Goal: Information Seeking & Learning: Learn about a topic

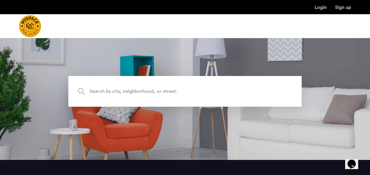
scroll to position [3, 0]
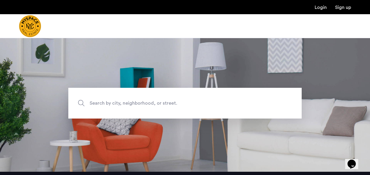
click at [189, 100] on span "Search by city, neighborhood, or street." at bounding box center [171, 103] width 163 height 8
click at [189, 100] on input "Search by city, neighborhood, or street." at bounding box center [184, 103] width 233 height 31
type input "**********"
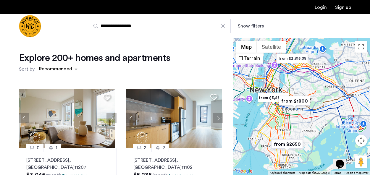
click at [248, 24] on button "Show filters" at bounding box center [251, 25] width 26 height 7
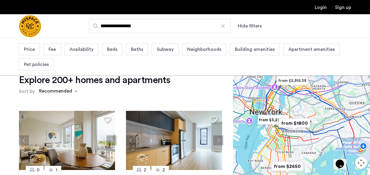
click at [28, 49] on span "Price" at bounding box center [29, 49] width 11 height 7
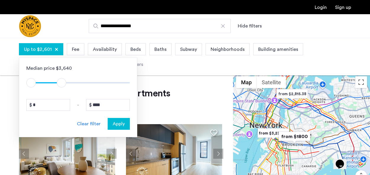
type input "****"
drag, startPoint x: 124, startPoint y: 83, endPoint x: 60, endPoint y: 90, distance: 64.3
click at [60, 90] on div "Median price $3,640 $1 $8000 $1 $2401 * - **** Clear filter Apply" at bounding box center [78, 97] width 118 height 80
click at [117, 126] on span "Apply" at bounding box center [119, 123] width 12 height 7
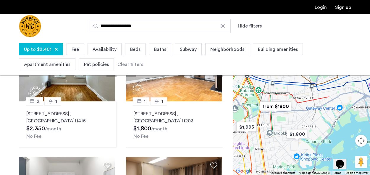
scroll to position [73, 0]
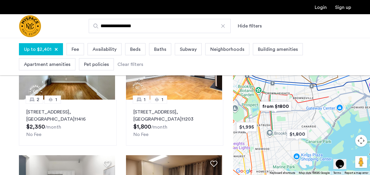
click at [272, 109] on img "from $1800" at bounding box center [275, 106] width 36 height 13
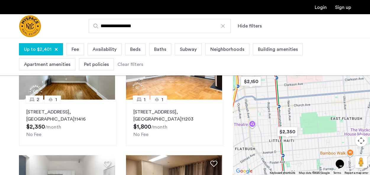
click at [11, 107] on div "Explore 7 homes and apartments Sort by Recommended 2 1 97-18 91st Street, Unit …" at bounding box center [116, 124] width 233 height 248
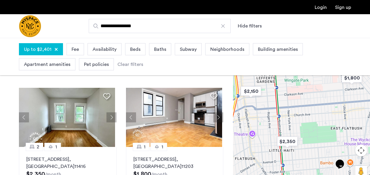
scroll to position [38, 0]
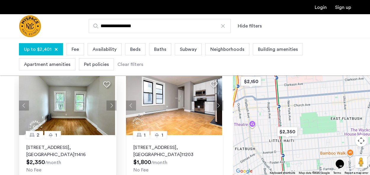
click at [113, 108] on button "Next apartment" at bounding box center [111, 106] width 10 height 10
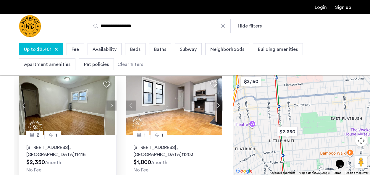
click at [112, 108] on button "Next apartment" at bounding box center [111, 106] width 10 height 10
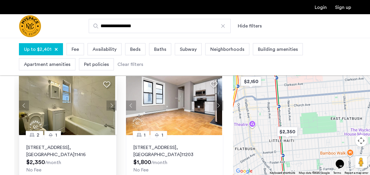
click at [112, 108] on button "Next apartment" at bounding box center [111, 106] width 10 height 10
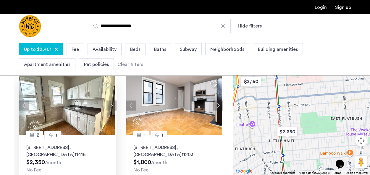
click at [112, 108] on button "Next apartment" at bounding box center [111, 106] width 10 height 10
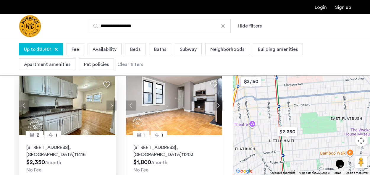
click at [112, 108] on button "Next apartment" at bounding box center [111, 106] width 10 height 10
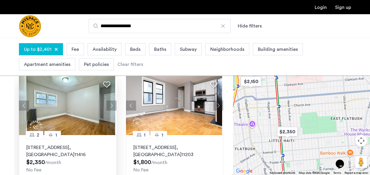
click at [112, 108] on button "Next apartment" at bounding box center [111, 106] width 10 height 10
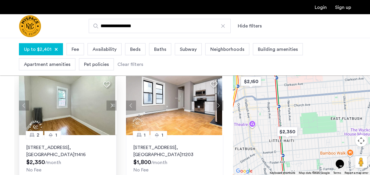
click at [112, 108] on button "Next apartment" at bounding box center [111, 106] width 10 height 10
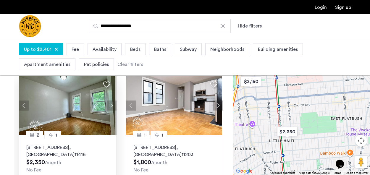
click at [112, 108] on button "Next apartment" at bounding box center [111, 106] width 10 height 10
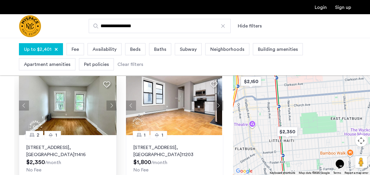
click at [112, 108] on button "Next apartment" at bounding box center [111, 106] width 10 height 10
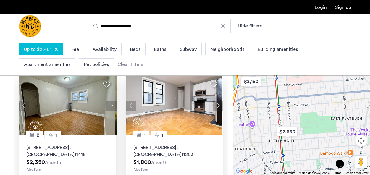
click at [214, 105] on button "Next apartment" at bounding box center [218, 106] width 10 height 10
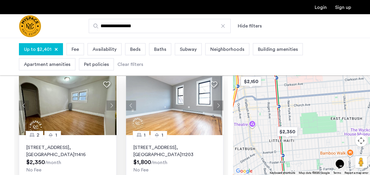
click at [214, 105] on button "Next apartment" at bounding box center [218, 106] width 10 height 10
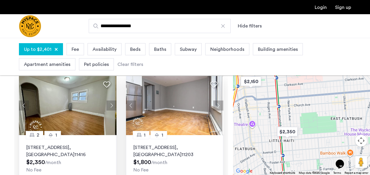
click at [214, 105] on button "Next apartment" at bounding box center [218, 106] width 10 height 10
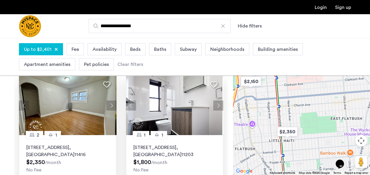
click at [214, 105] on button "Next apartment" at bounding box center [218, 106] width 10 height 10
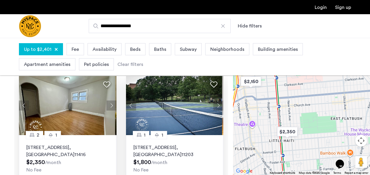
click at [214, 105] on button "Next apartment" at bounding box center [218, 106] width 10 height 10
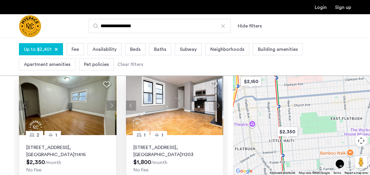
click at [214, 105] on button "Next apartment" at bounding box center [218, 106] width 10 height 10
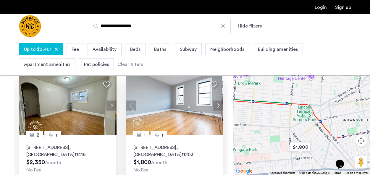
drag, startPoint x: 289, startPoint y: 113, endPoint x: 238, endPoint y: 193, distance: 95.5
click at [238, 138] on html "**********" at bounding box center [185, 49] width 370 height 175
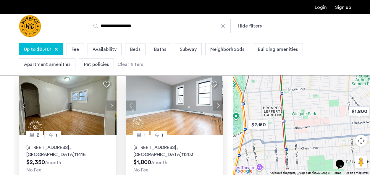
drag, startPoint x: 273, startPoint y: 134, endPoint x: 332, endPoint y: 100, distance: 68.2
click at [332, 100] on div "To navigate, press the arrow keys." at bounding box center [301, 106] width 137 height 137
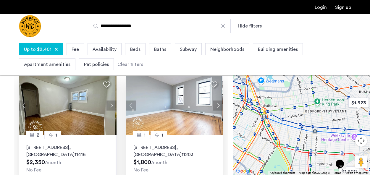
drag, startPoint x: 305, startPoint y: 102, endPoint x: 308, endPoint y: 173, distance: 71.1
click at [308, 173] on div "$2,350 $1,995 $1,800 $1,923 $1,800 $2,350 $2,150 To navigate, press the arrow k…" at bounding box center [301, 106] width 137 height 137
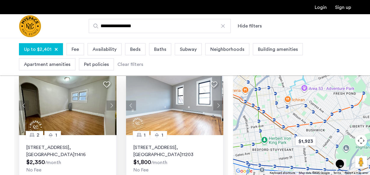
drag, startPoint x: 324, startPoint y: 117, endPoint x: 271, endPoint y: 156, distance: 65.5
click at [271, 156] on div at bounding box center [301, 106] width 137 height 137
click at [306, 144] on img "$1,923" at bounding box center [305, 141] width 25 height 13
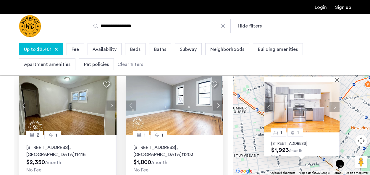
click at [334, 110] on button "Next apartment" at bounding box center [335, 107] width 10 height 10
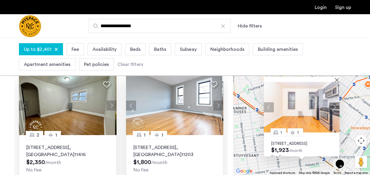
click at [334, 110] on button "Next apartment" at bounding box center [335, 107] width 10 height 10
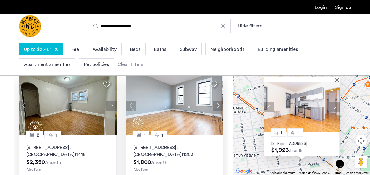
click at [354, 116] on div "1 1 831 Madison St, Unit 8C, Brooklyn, NY 11221 $1,923 /month No Fee" at bounding box center [301, 106] width 137 height 137
click at [337, 79] on button "Close" at bounding box center [338, 80] width 4 height 4
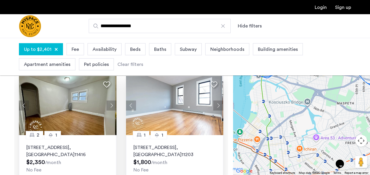
drag, startPoint x: 283, startPoint y: 104, endPoint x: 296, endPoint y: 163, distance: 60.6
click at [296, 163] on div at bounding box center [301, 106] width 137 height 137
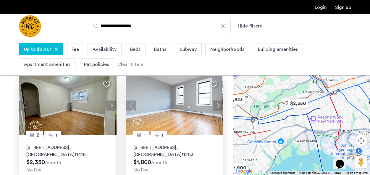
drag, startPoint x: 316, startPoint y: 127, endPoint x: 246, endPoint y: 68, distance: 91.5
click at [246, 68] on app-root "**********" at bounding box center [185, 165] width 370 height 407
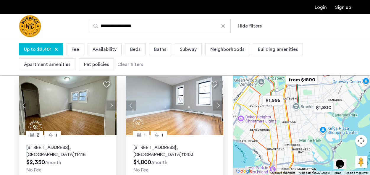
drag, startPoint x: 279, startPoint y: 118, endPoint x: 364, endPoint y: 58, distance: 104.0
click at [364, 58] on app-root "**********" at bounding box center [185, 165] width 370 height 407
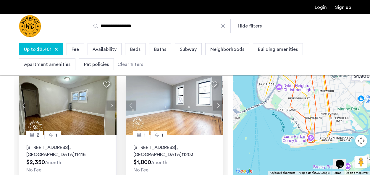
drag, startPoint x: 295, startPoint y: 135, endPoint x: 334, endPoint y: 104, distance: 50.2
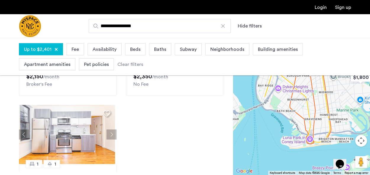
scroll to position [214, 0]
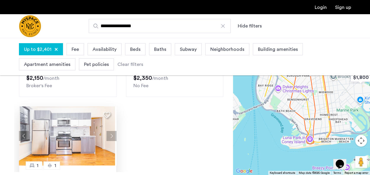
click at [111, 136] on button "Next apartment" at bounding box center [111, 136] width 10 height 10
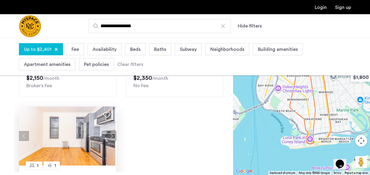
click at [111, 136] on button "Next apartment" at bounding box center [111, 136] width 10 height 10
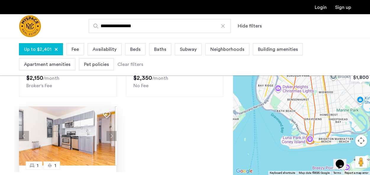
click at [111, 140] on button "Next apartment" at bounding box center [111, 136] width 10 height 10
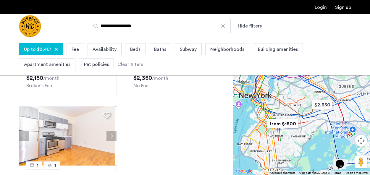
drag, startPoint x: 320, startPoint y: 118, endPoint x: 272, endPoint y: 163, distance: 65.5
click at [272, 163] on div at bounding box center [301, 106] width 137 height 137
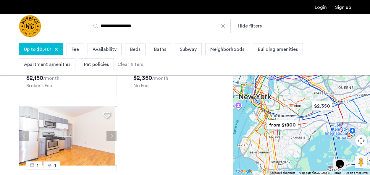
click at [288, 124] on img "from $1800" at bounding box center [282, 124] width 36 height 13
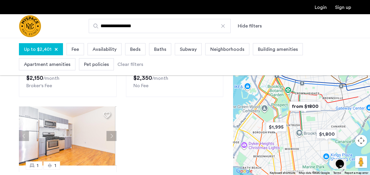
click at [309, 105] on img "from $1800" at bounding box center [305, 106] width 36 height 13
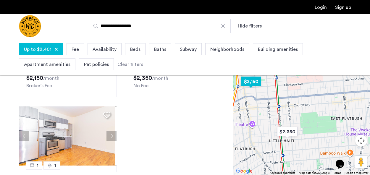
click at [245, 79] on img "$2,150" at bounding box center [250, 81] width 25 height 13
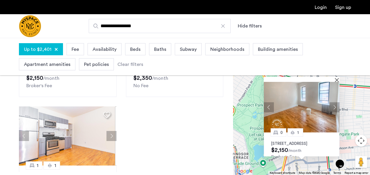
click at [337, 109] on button "Next apartment" at bounding box center [335, 107] width 10 height 10
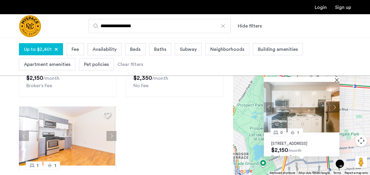
click at [337, 109] on button "Next apartment" at bounding box center [335, 107] width 10 height 10
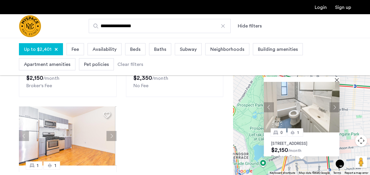
click at [337, 109] on button "Next apartment" at bounding box center [335, 107] width 10 height 10
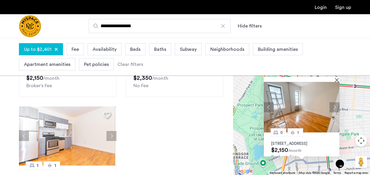
click at [337, 109] on button "Next apartment" at bounding box center [335, 107] width 10 height 10
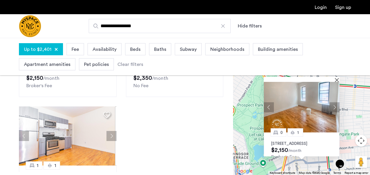
click at [337, 109] on button "Next apartment" at bounding box center [335, 107] width 10 height 10
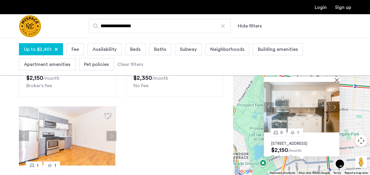
click at [337, 109] on button "Next apartment" at bounding box center [335, 107] width 10 height 10
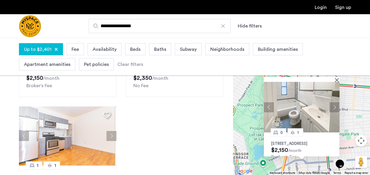
click at [250, 119] on div "0 1 60 Clarkson Ave, Unit 4D, Brooklyn, NY 11226 $2,150 /month Broker's Fee" at bounding box center [301, 106] width 137 height 137
click at [337, 79] on button "Close" at bounding box center [338, 80] width 4 height 4
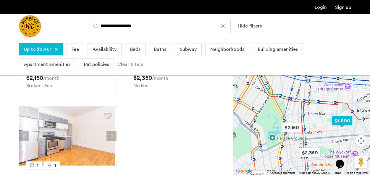
click at [347, 122] on img "$1,800" at bounding box center [342, 120] width 25 height 13
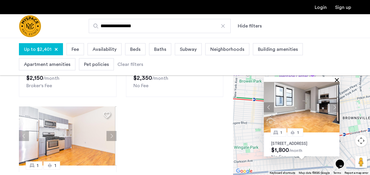
click at [337, 80] on button "Close" at bounding box center [338, 80] width 4 height 4
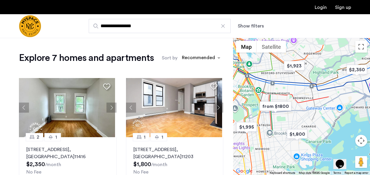
click at [241, 26] on button "Show filters" at bounding box center [251, 25] width 26 height 7
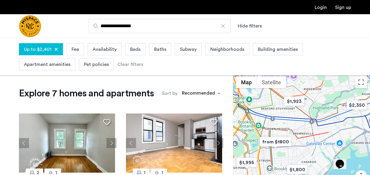
click at [30, 47] on span "Up to $2,401" at bounding box center [38, 49] width 28 height 7
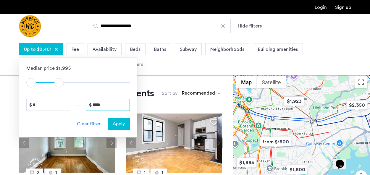
click at [107, 106] on input "****" at bounding box center [108, 105] width 44 height 12
type input "****"
click at [113, 125] on span "Apply" at bounding box center [119, 123] width 12 height 7
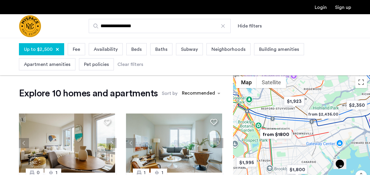
click at [358, 112] on div at bounding box center [301, 141] width 137 height 137
click at [357, 106] on img "$2,350" at bounding box center [356, 104] width 25 height 13
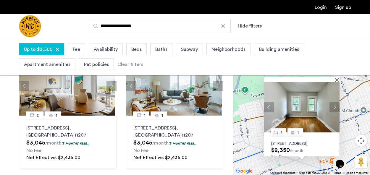
scroll to position [56, 0]
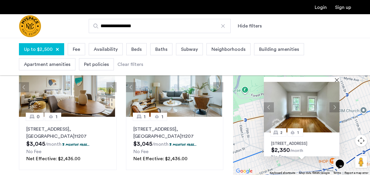
click at [337, 79] on button "Close" at bounding box center [338, 80] width 4 height 4
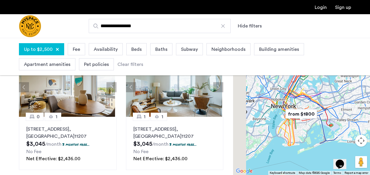
drag, startPoint x: 266, startPoint y: 148, endPoint x: 293, endPoint y: 135, distance: 29.6
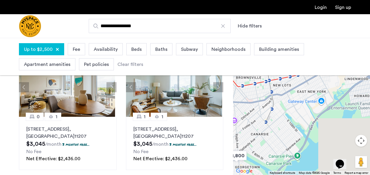
drag, startPoint x: 290, startPoint y: 146, endPoint x: 193, endPoint y: 181, distance: 103.0
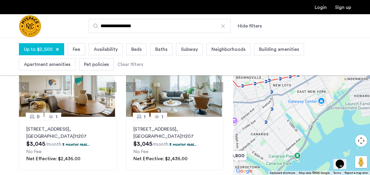
click at [193, 119] on html "**********" at bounding box center [185, 31] width 370 height 175
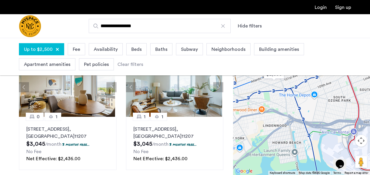
drag, startPoint x: 351, startPoint y: 123, endPoint x: 268, endPoint y: 167, distance: 93.9
click at [268, 167] on div "To navigate, press the arrow keys." at bounding box center [301, 106] width 137 height 137
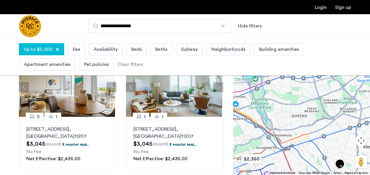
drag, startPoint x: 303, startPoint y: 116, endPoint x: 279, endPoint y: 177, distance: 65.6
click at [279, 119] on html "**********" at bounding box center [185, 31] width 370 height 175
